Goal: Task Accomplishment & Management: Use online tool/utility

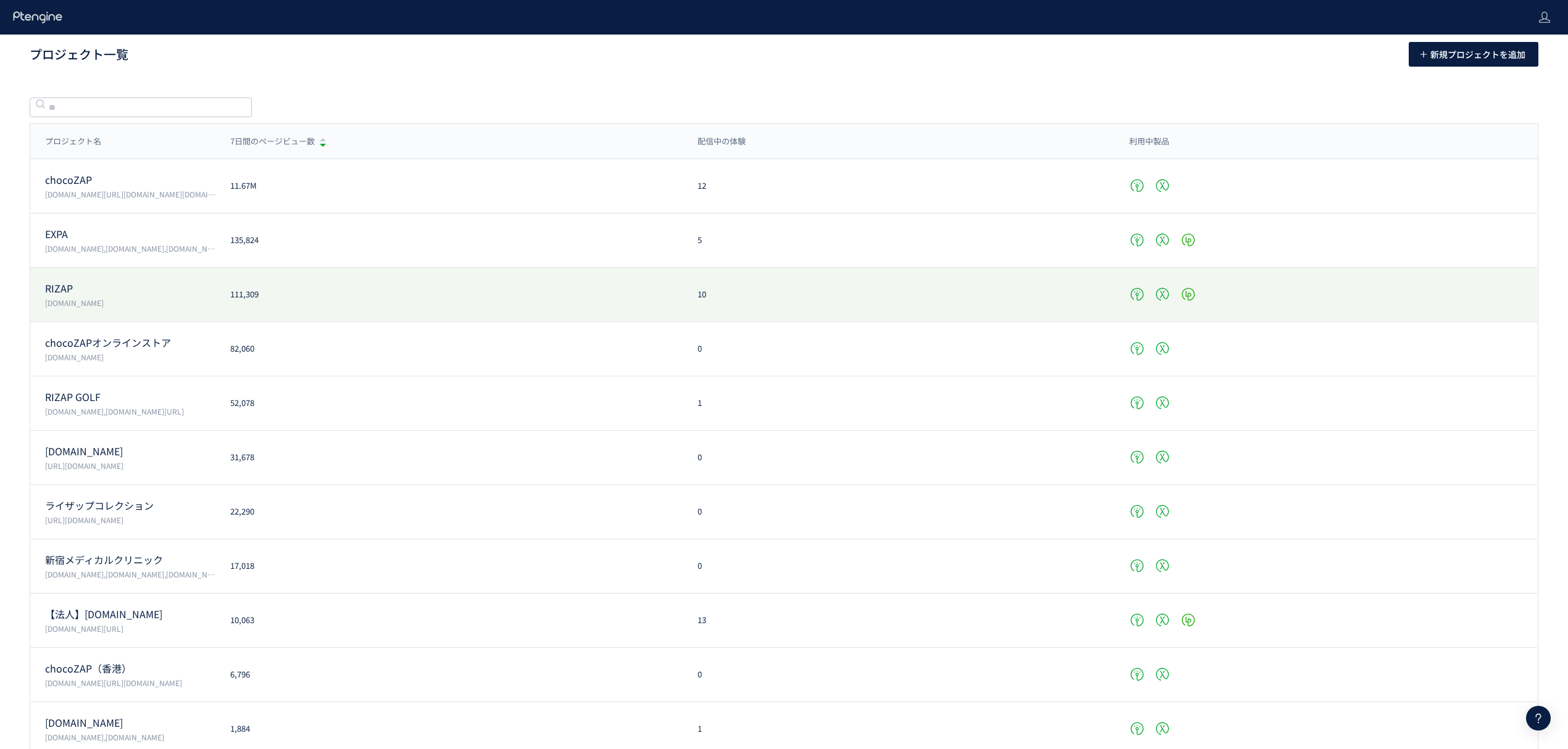
click at [70, 284] on p "RIZAP" at bounding box center [130, 288] width 171 height 14
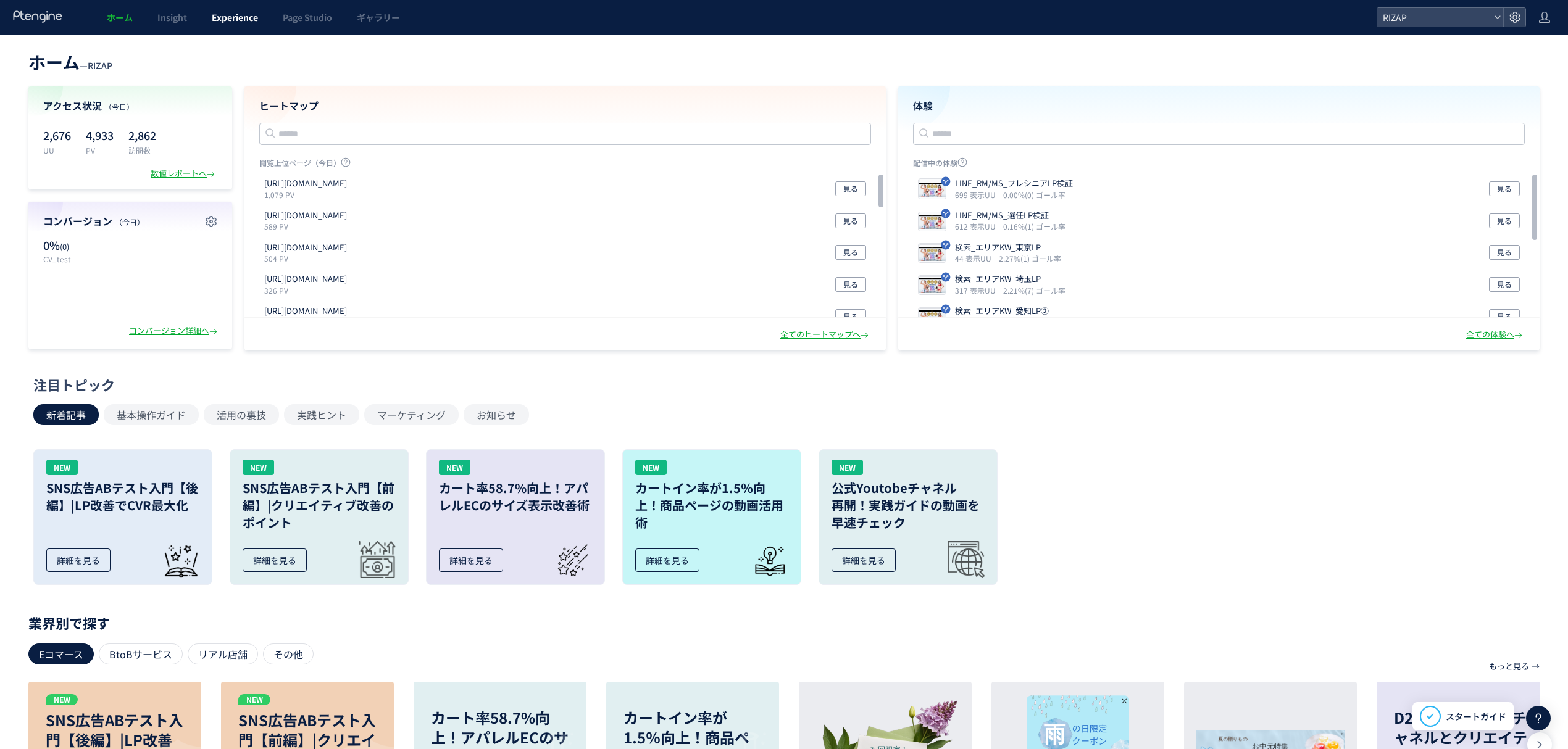
click at [252, 19] on span "Experience" at bounding box center [234, 17] width 47 height 13
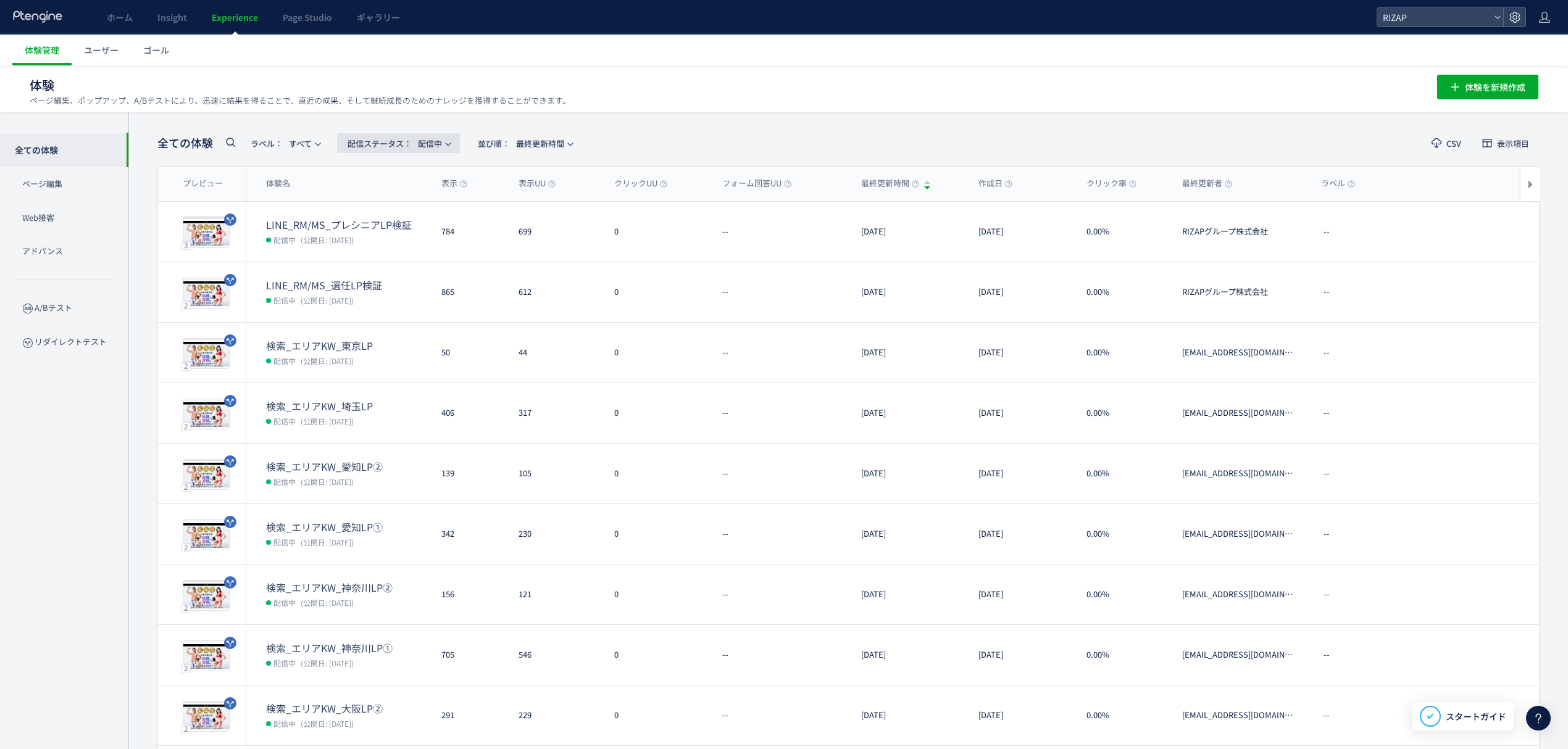
click at [418, 142] on span "配信ステータス​： 配信中" at bounding box center [394, 144] width 94 height 20
click at [288, 144] on span "ラベル： すべて" at bounding box center [281, 144] width 61 height 20
click at [236, 141] on icon at bounding box center [229, 141] width 14 height 14
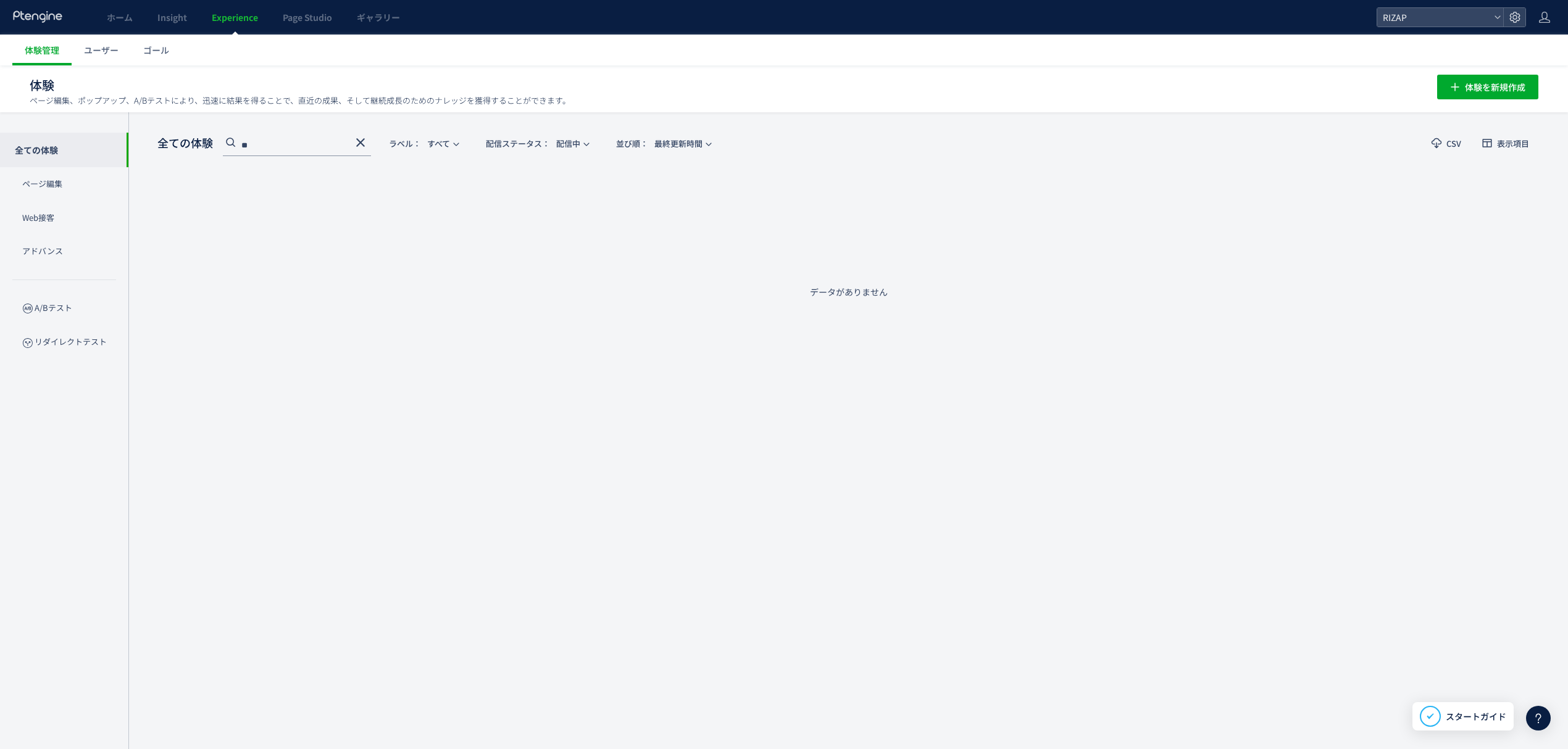
type input "**"
click at [544, 129] on div "全ての体験 ** ラベル： すべて 配信ステータス​： 配信中 並び順： 最終更新時間 CSV 表示項目 プレビュー 体験名 表示 表示UU クリックUU フ…" at bounding box center [848, 431] width 1440 height 637
click at [564, 151] on button "配信ステータス​： 配信中" at bounding box center [537, 143] width 123 height 20
drag, startPoint x: 567, startPoint y: 173, endPoint x: 560, endPoint y: 173, distance: 7.0
click at [560, 173] on body "ホーム Insight Experience Page Studio ギャラリー RIZAP 体験管理 ユーザー ゴール 体験 ページ編集、ポップアップ、A/…" at bounding box center [784, 374] width 1568 height 749
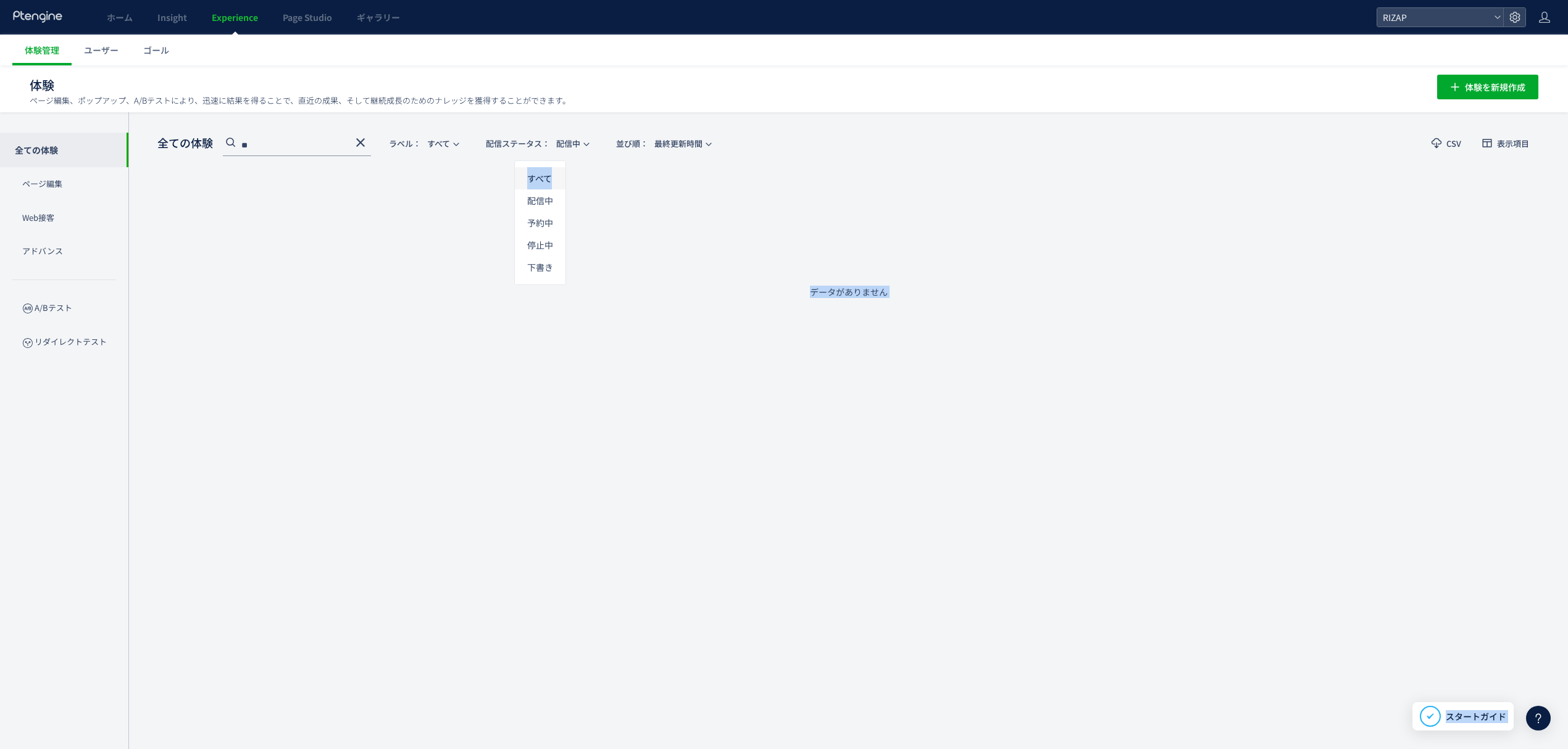
click at [556, 211] on li "すべて" at bounding box center [540, 222] width 51 height 22
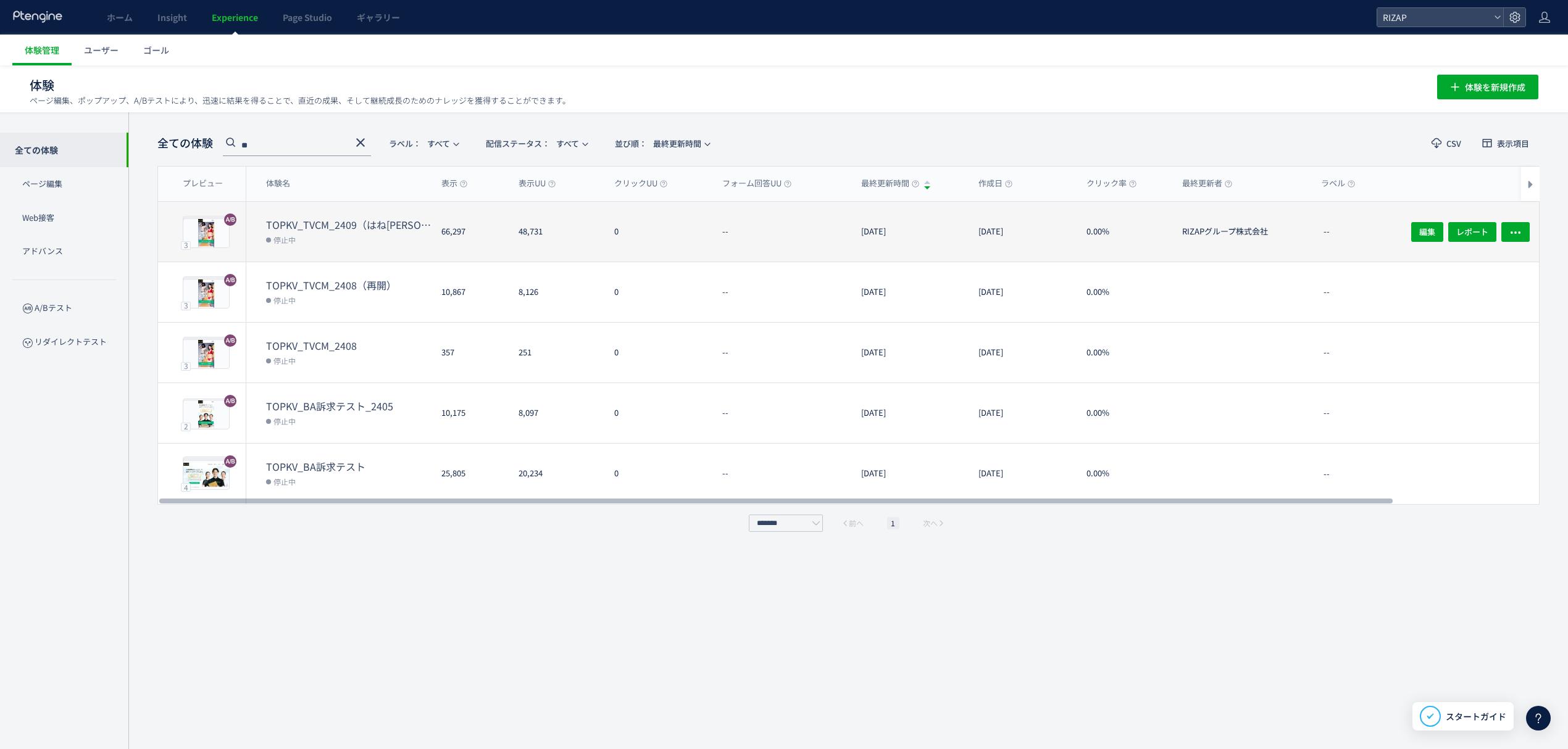
click at [361, 228] on dt "TOPKV_TVCM_2409（はね[PERSON_NAME]／2ヶ月有無）" at bounding box center [348, 225] width 166 height 14
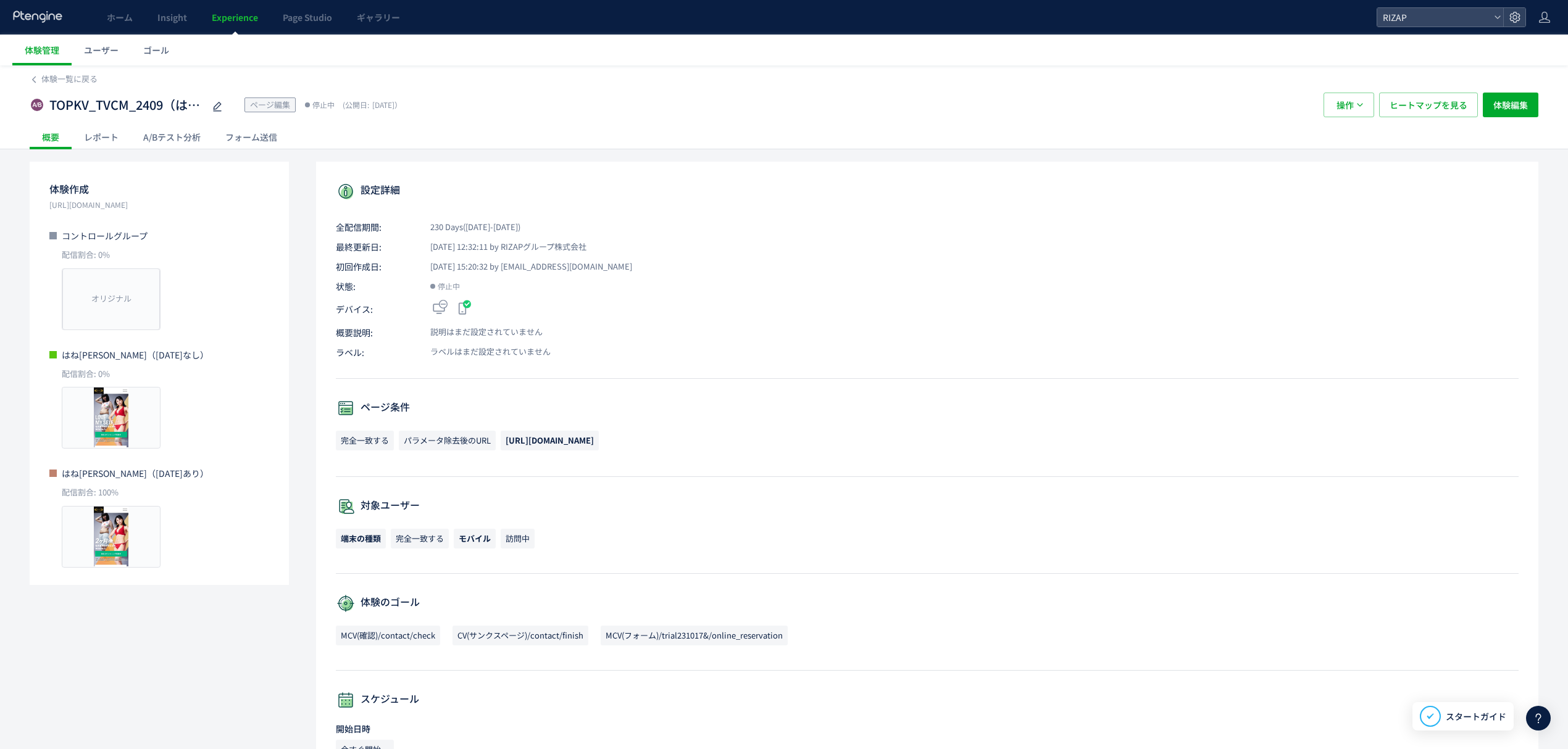
click at [104, 137] on div "レポート" at bounding box center [101, 137] width 59 height 25
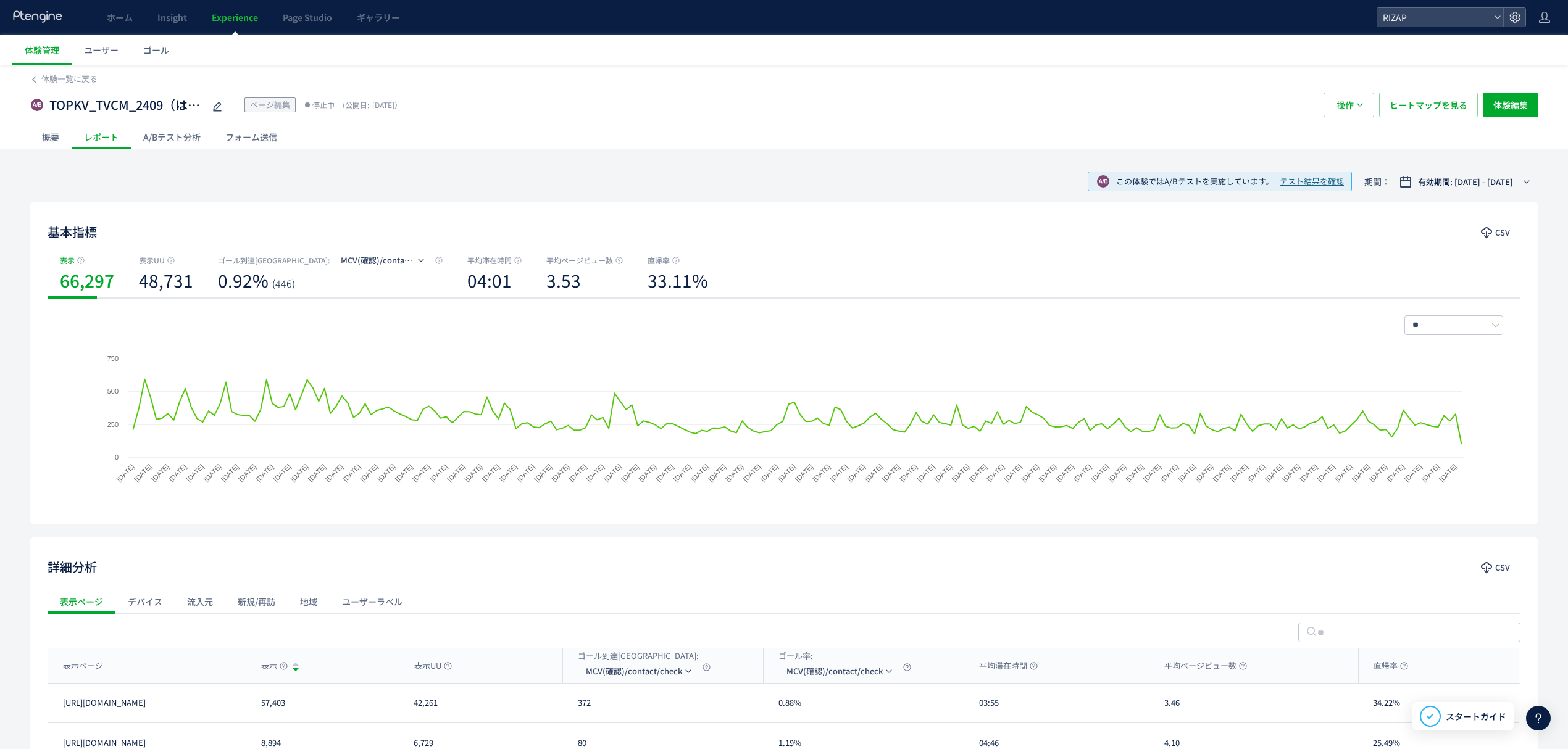
click at [178, 139] on div "A/Bテスト分析" at bounding box center [172, 137] width 82 height 25
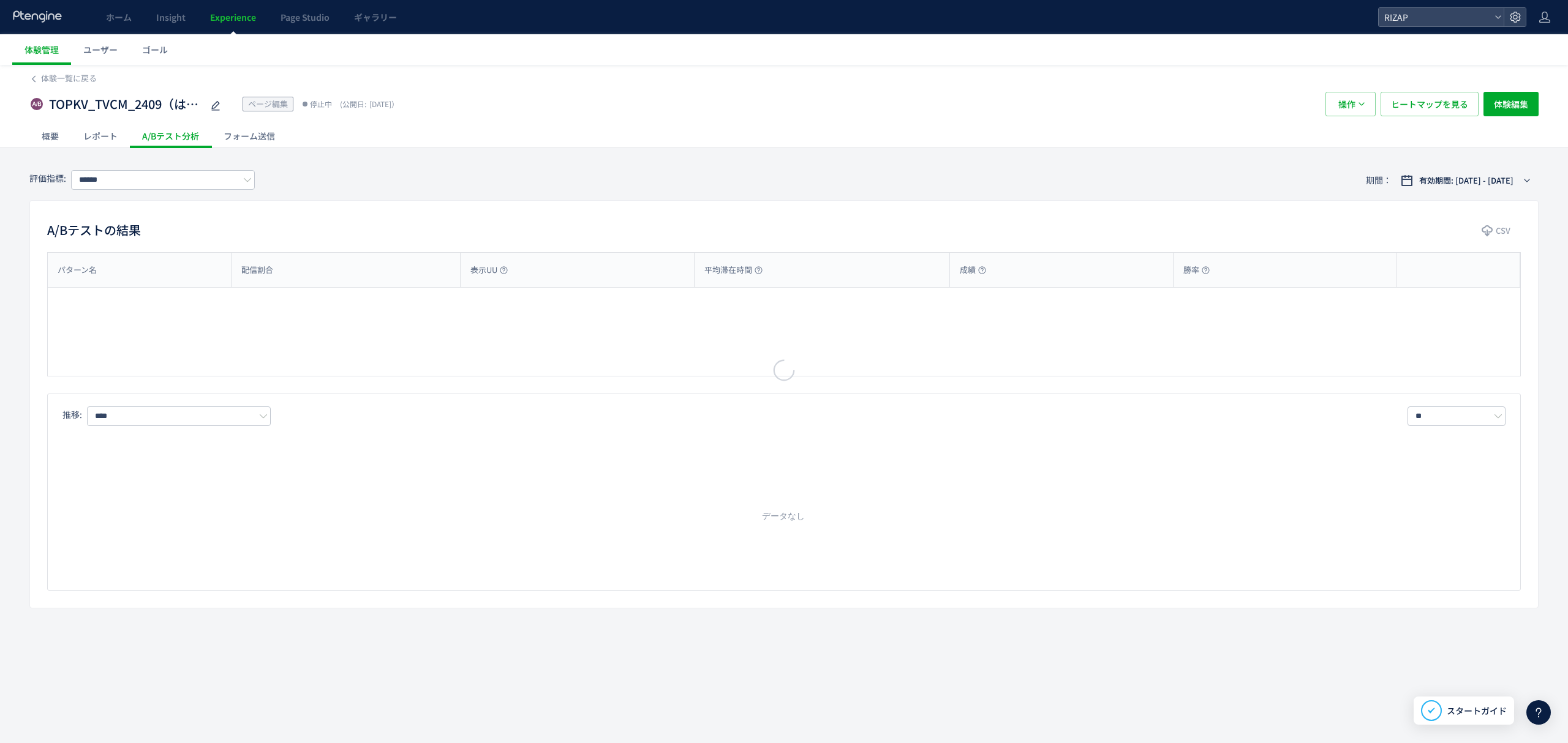
type input "**********"
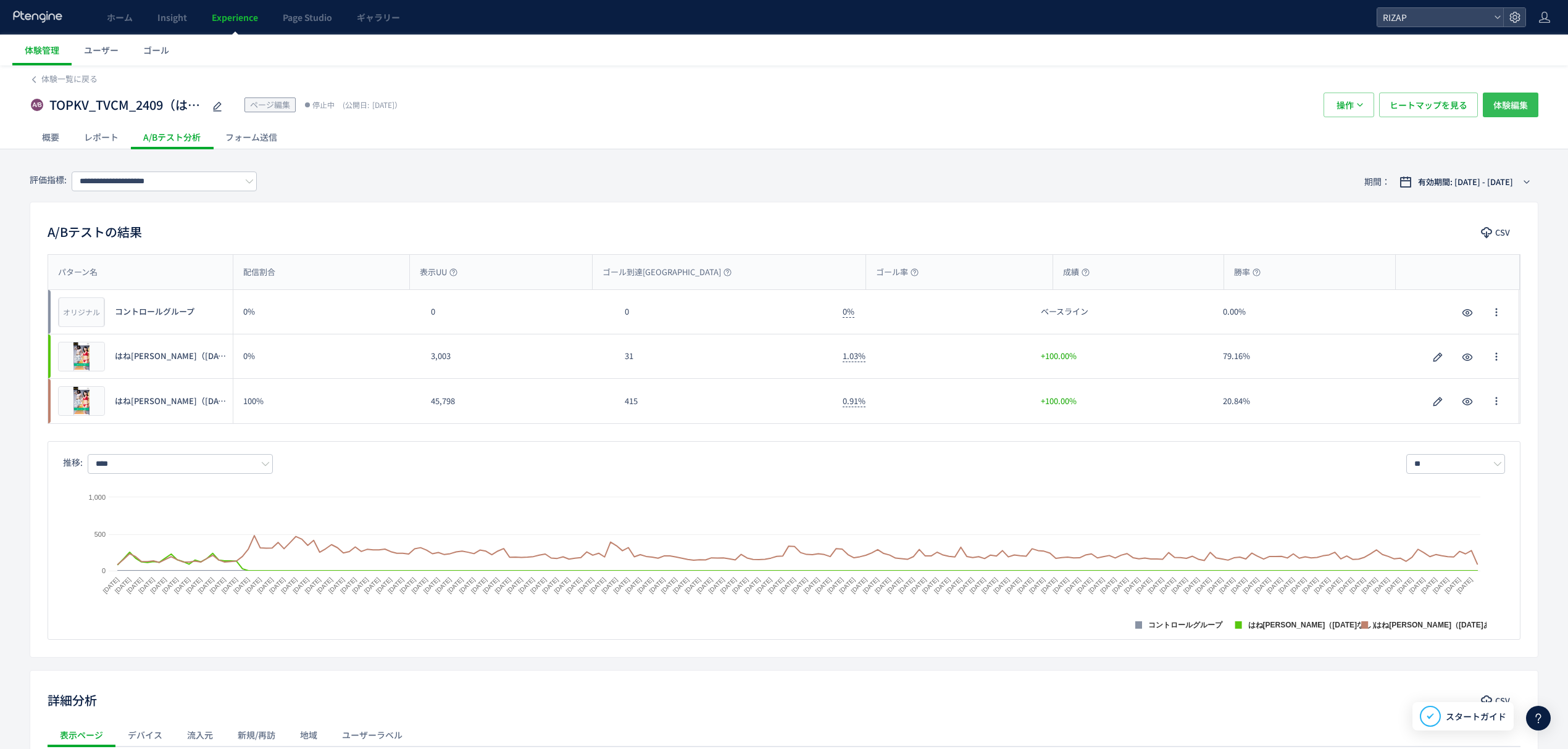
click at [1504, 110] on span "体験編集" at bounding box center [1510, 104] width 35 height 25
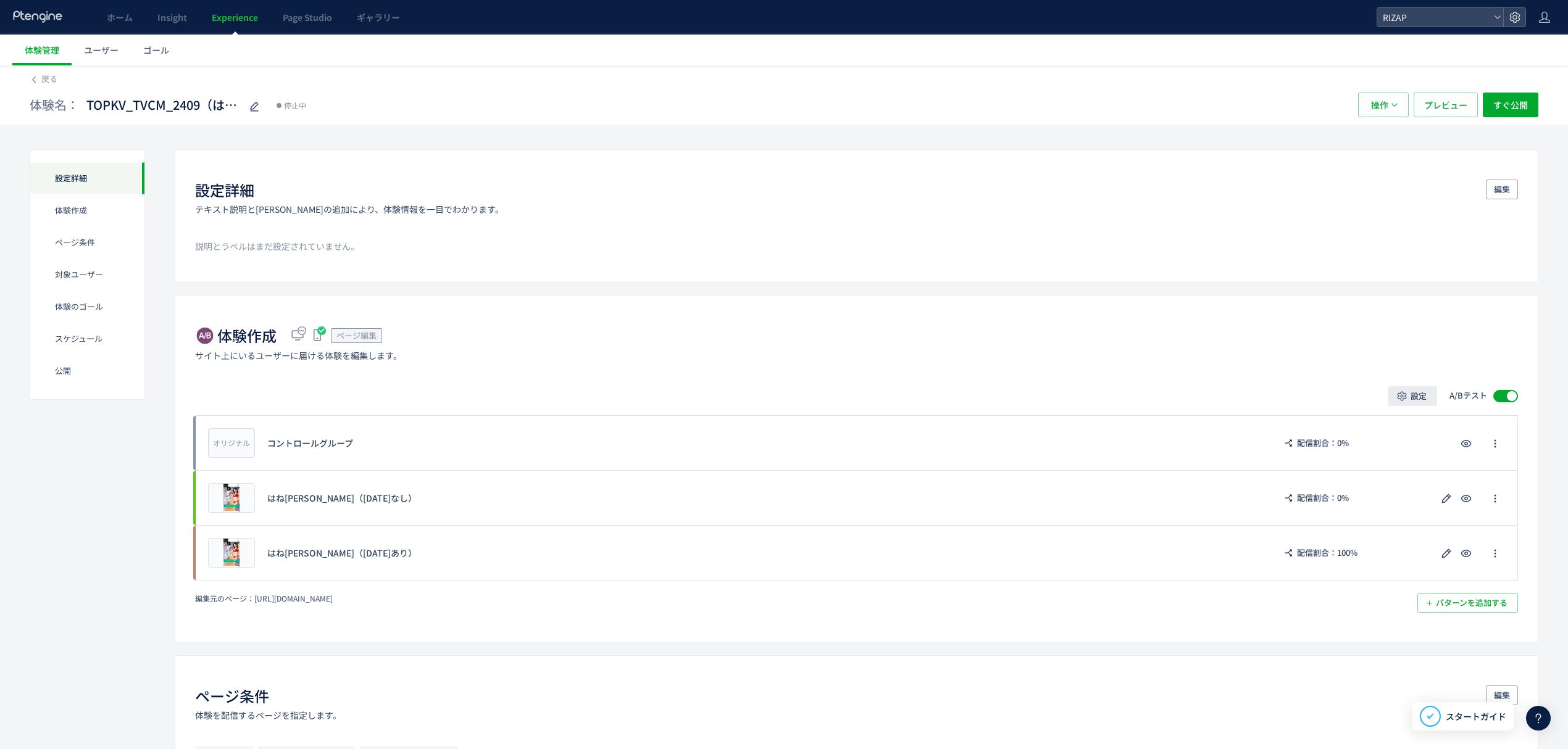
click at [1411, 399] on span "設定" at bounding box center [1419, 396] width 16 height 20
click at [1382, 436] on span "配信割合" at bounding box center [1382, 432] width 35 height 13
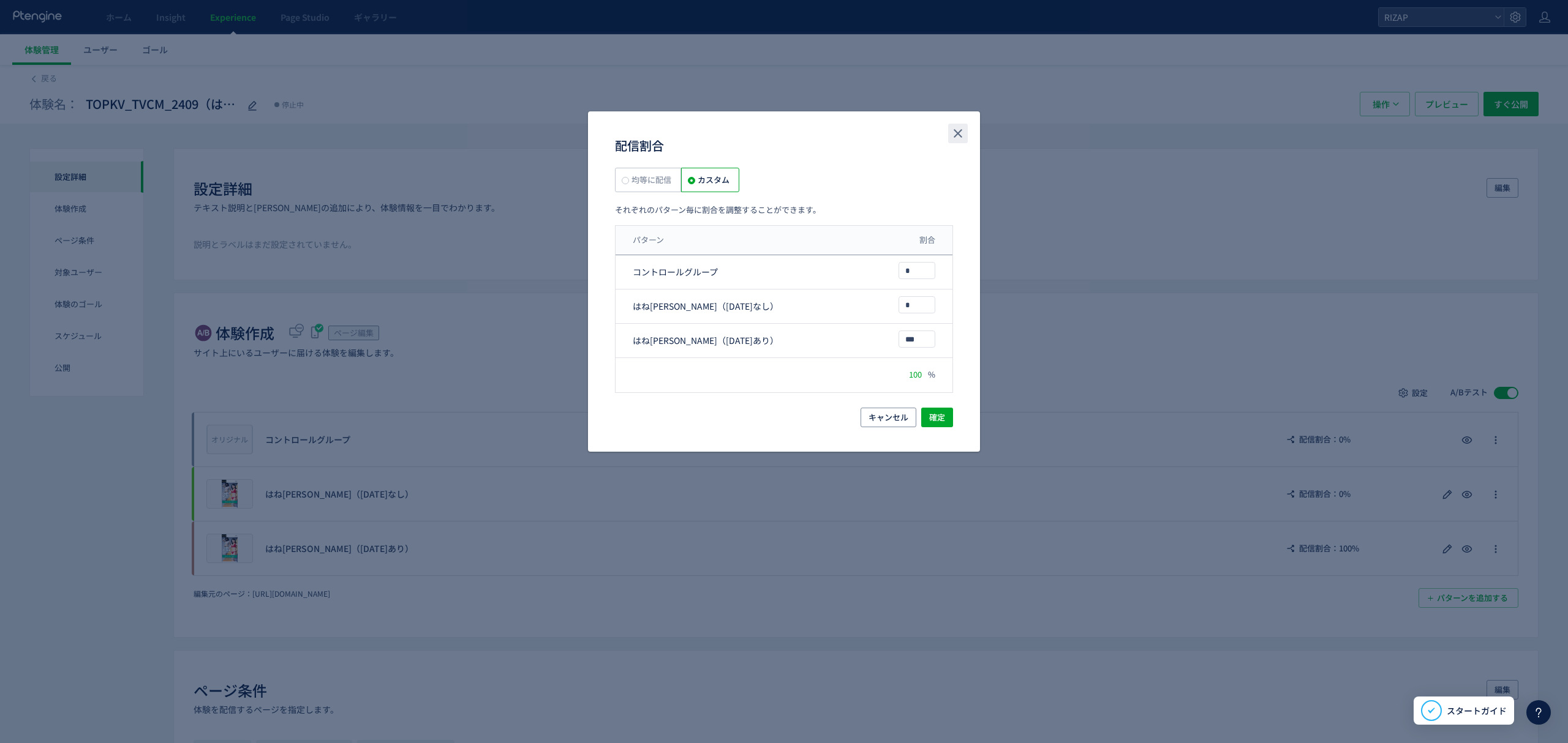
click at [954, 142] on button "close" at bounding box center [957, 133] width 19 height 19
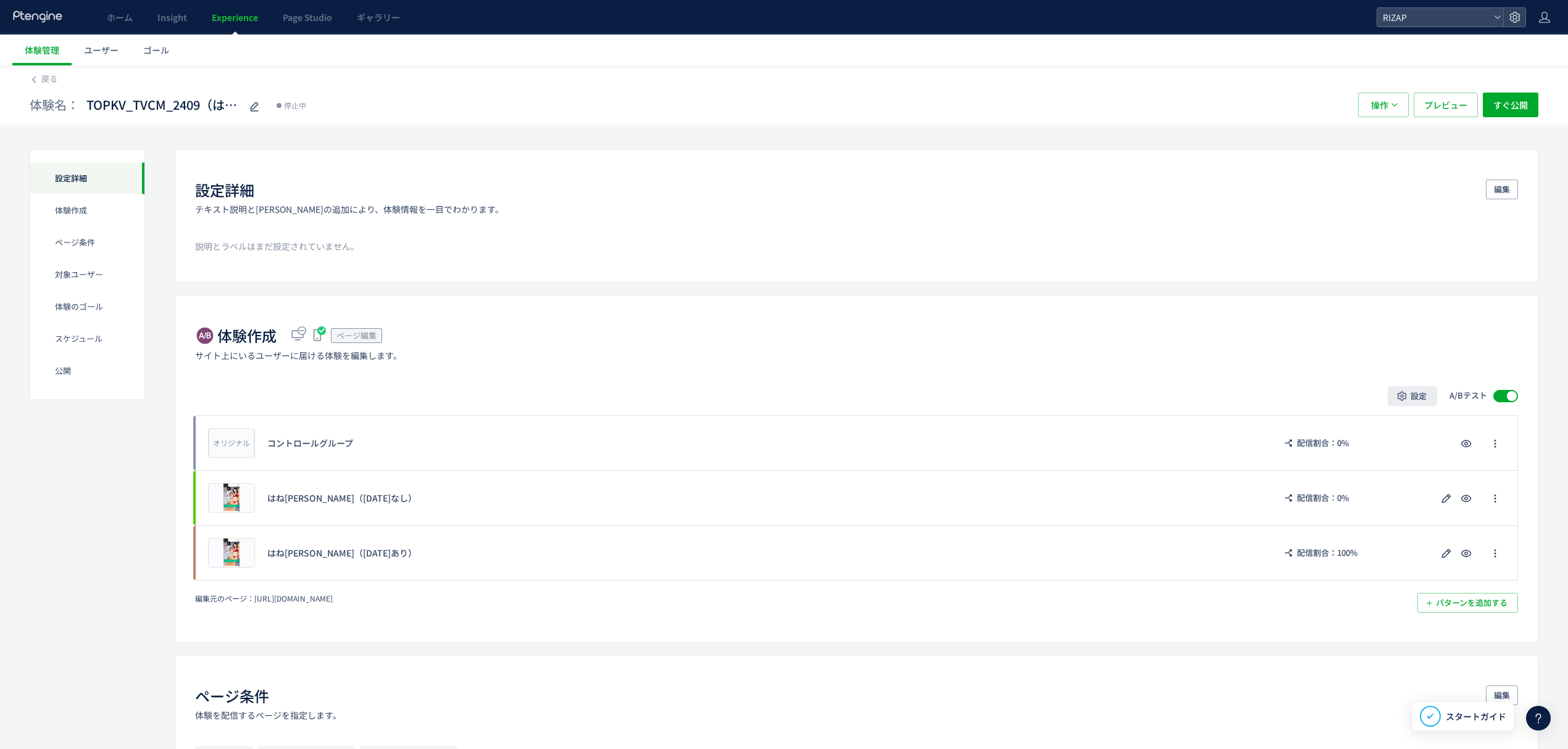
click at [1414, 390] on span "設定" at bounding box center [1419, 396] width 16 height 20
click at [1419, 466] on li "テストの設定" at bounding box center [1413, 477] width 156 height 22
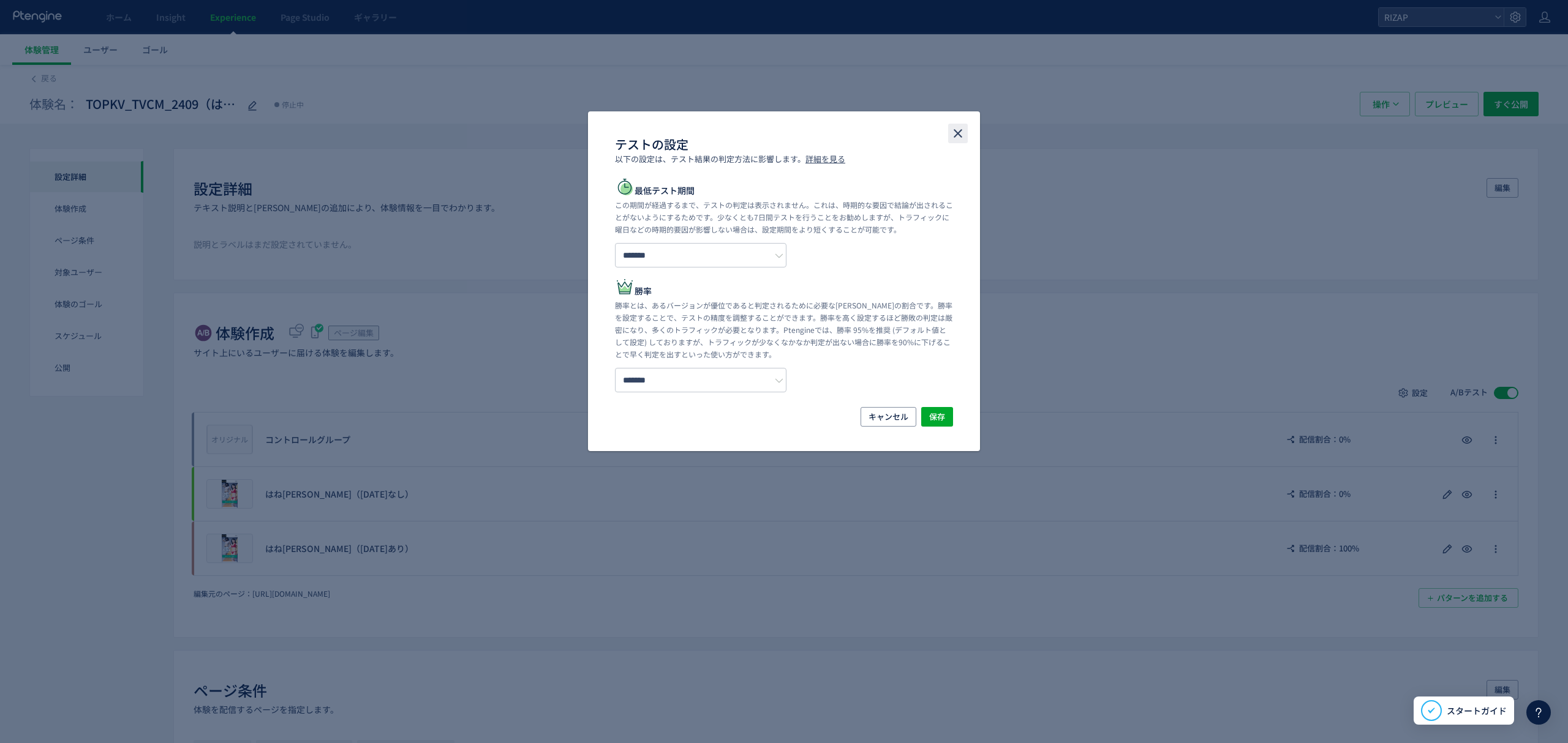
click at [956, 126] on icon "close" at bounding box center [957, 133] width 14 height 14
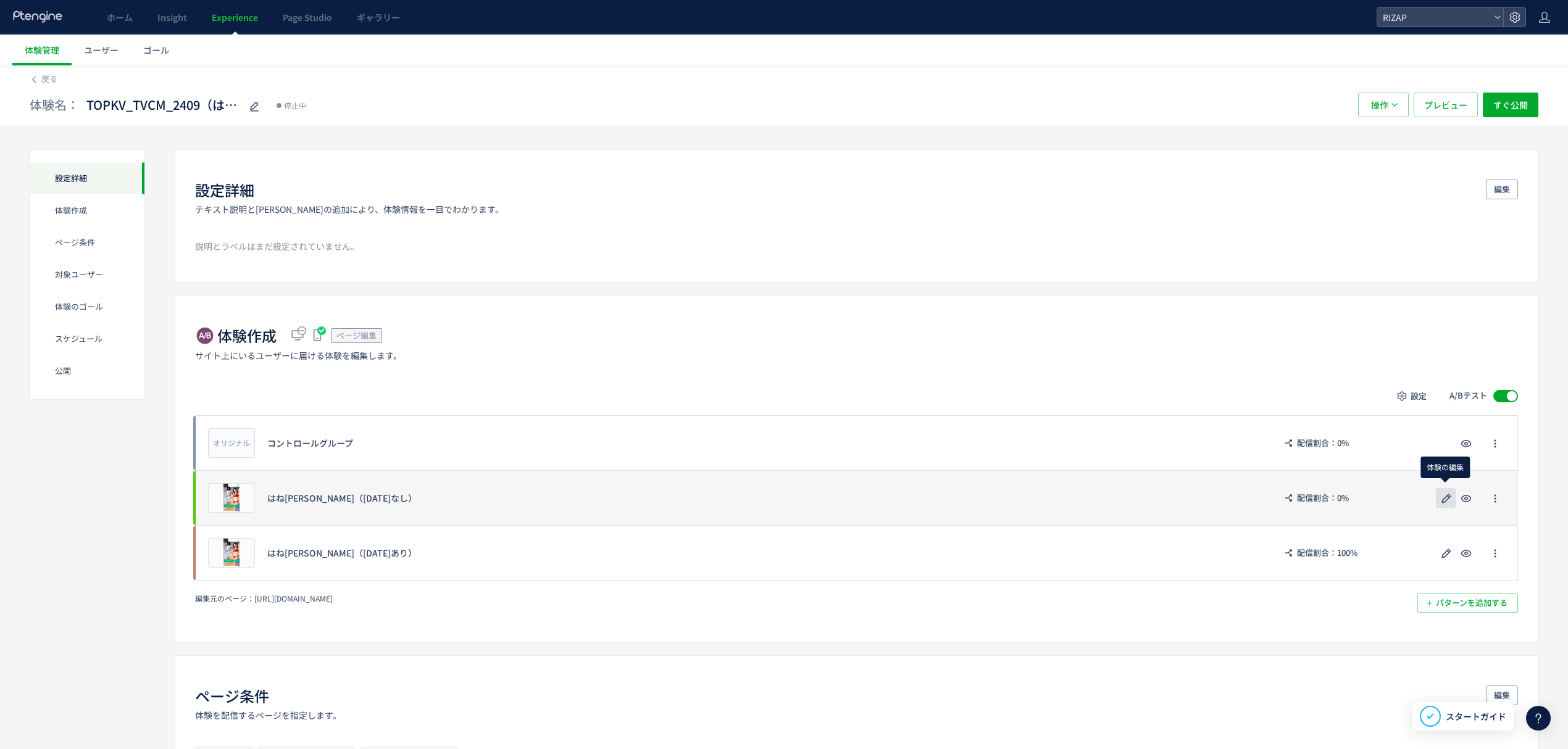
click at [1444, 494] on icon "button" at bounding box center [1446, 498] width 14 height 14
